Goal: Task Accomplishment & Management: Manage account settings

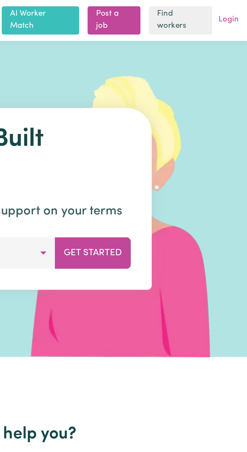
click at [240, 9] on link "Login" at bounding box center [238, 10] width 12 height 8
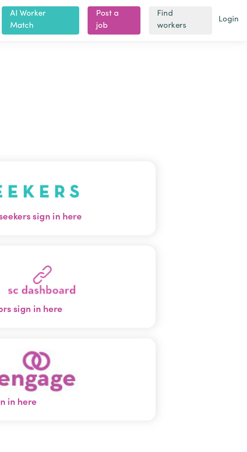
click at [163, 101] on img "Care workers and care seekers sign in here" at bounding box center [123, 92] width 86 height 19
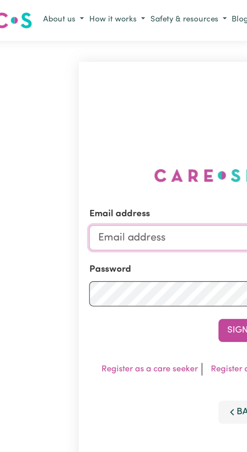
click at [69, 120] on input "Email address" at bounding box center [123, 114] width 149 height 12
type input "dasxr6@gmail.com"
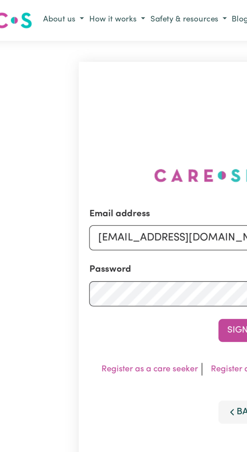
click at [112, 154] on button "Sign In" at bounding box center [124, 159] width 24 height 11
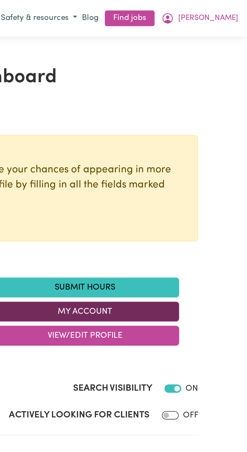
click at [174, 153] on button "My Account" at bounding box center [169, 150] width 91 height 10
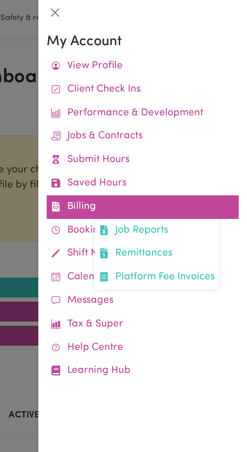
click at [169, 99] on link "Billing Job Reports Remittances Platform Fee Invoices" at bounding box center [197, 99] width 93 height 11
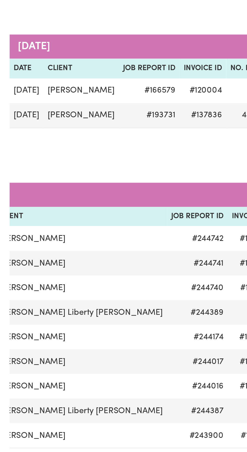
scroll to position [0, 26]
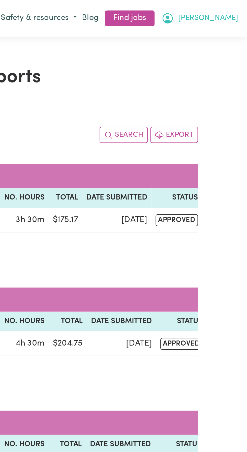
click at [236, 13] on button "[PERSON_NAME]" at bounding box center [225, 9] width 40 height 9
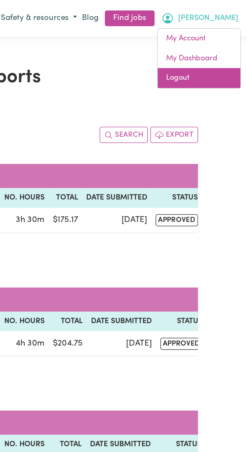
click at [216, 38] on link "Logout" at bounding box center [224, 38] width 40 height 10
